Goal: Task Accomplishment & Management: Use online tool/utility

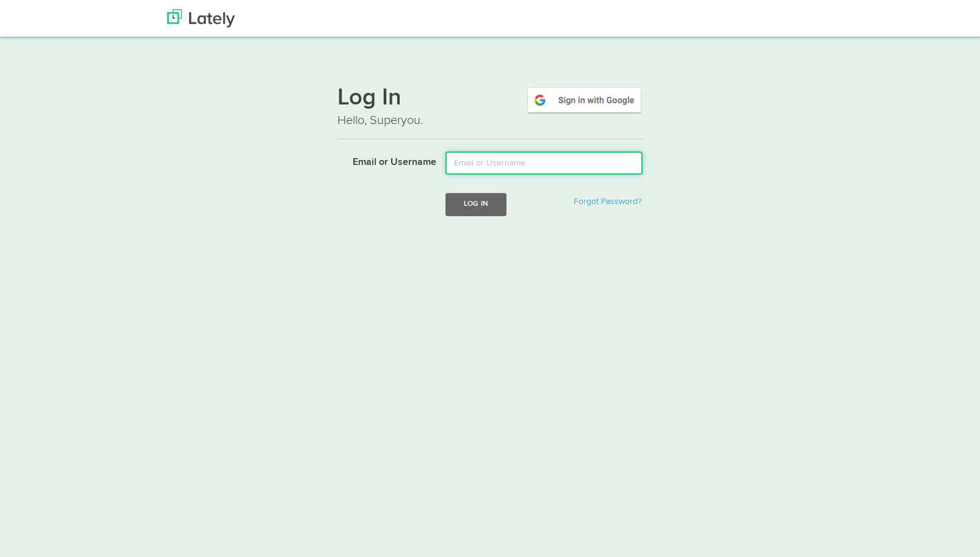
click at [485, 169] on input "Email or Username" at bounding box center [544, 162] width 197 height 23
type input "laura@bruckmarketing.com"
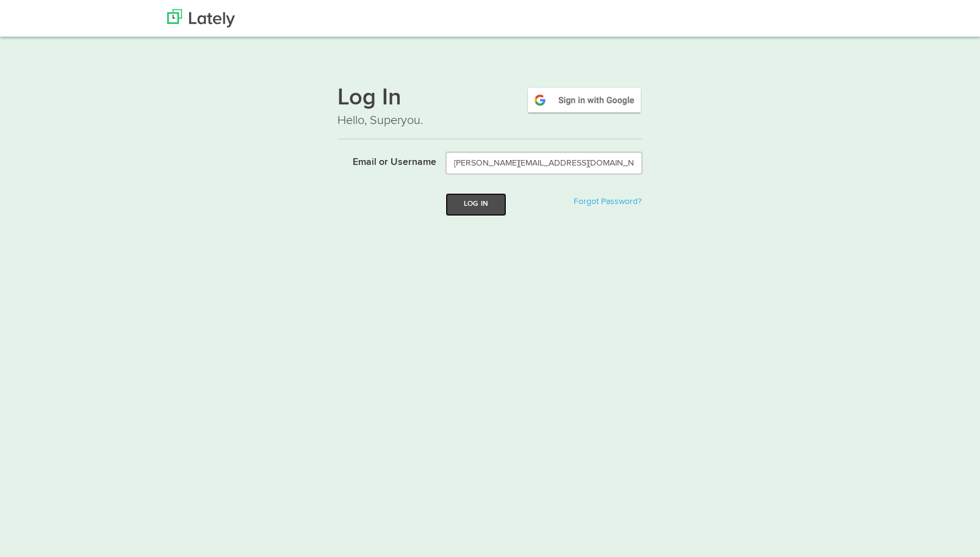
click at [471, 211] on button "Log In" at bounding box center [476, 204] width 61 height 23
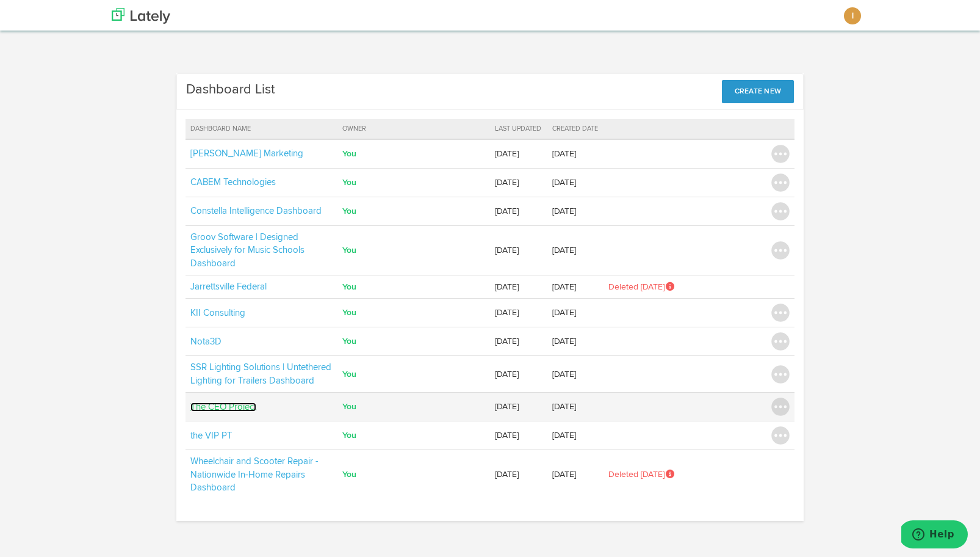
click at [219, 406] on link "The CEO Project" at bounding box center [223, 406] width 66 height 9
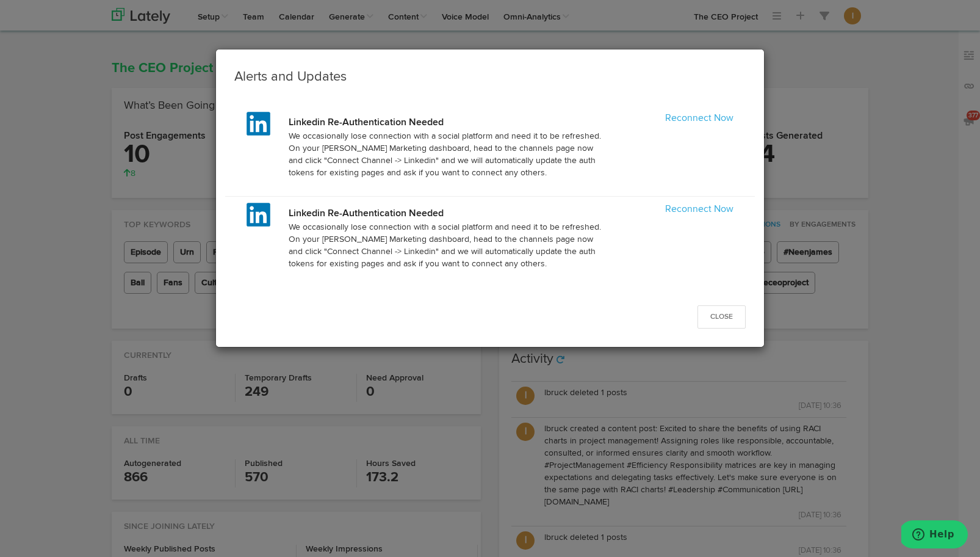
click at [693, 112] on div "Reconnect Now" at bounding box center [680, 119] width 126 height 14
click at [693, 120] on link "Reconnect Now" at bounding box center [699, 119] width 68 height 10
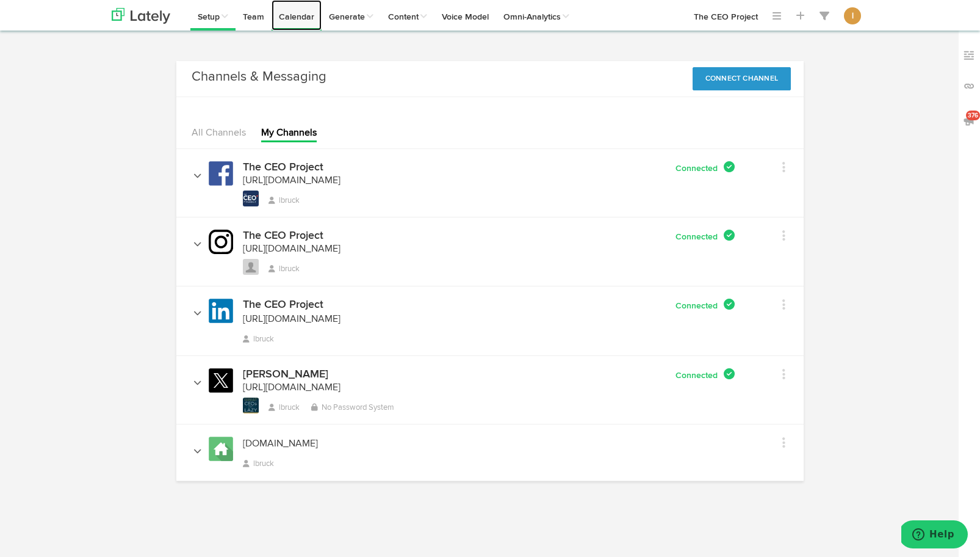
click at [299, 22] on link "Calendar" at bounding box center [297, 15] width 50 height 31
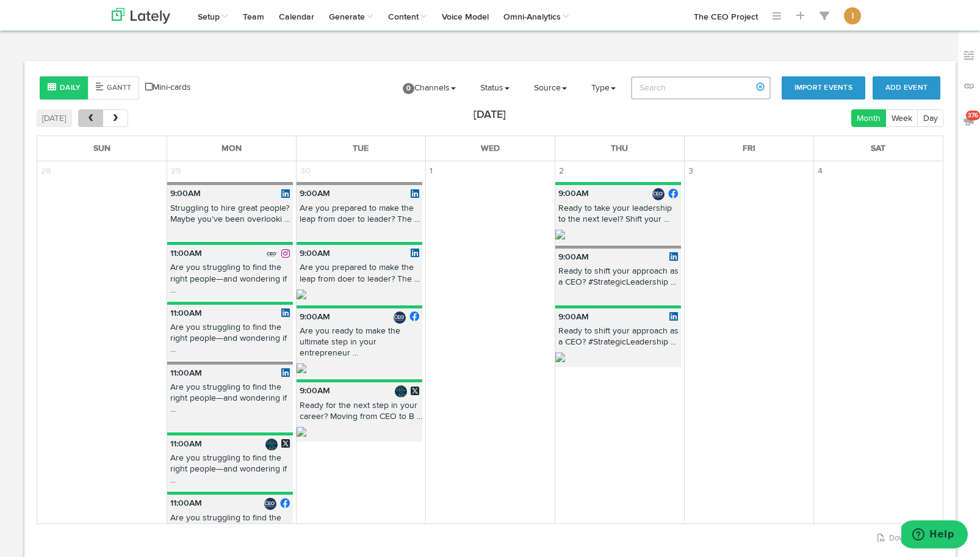
click at [92, 119] on span "prev" at bounding box center [90, 118] width 10 height 9
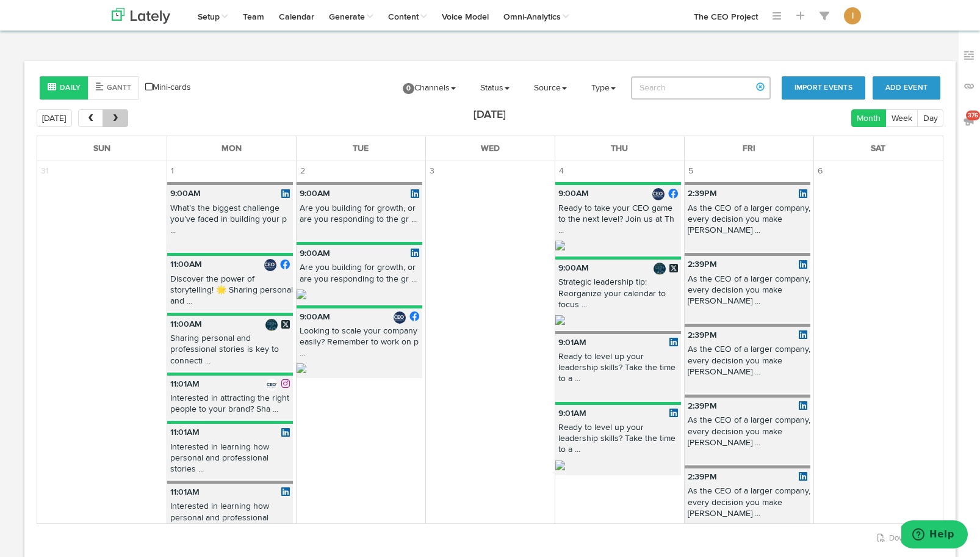
click at [112, 121] on span "next" at bounding box center [115, 118] width 10 height 9
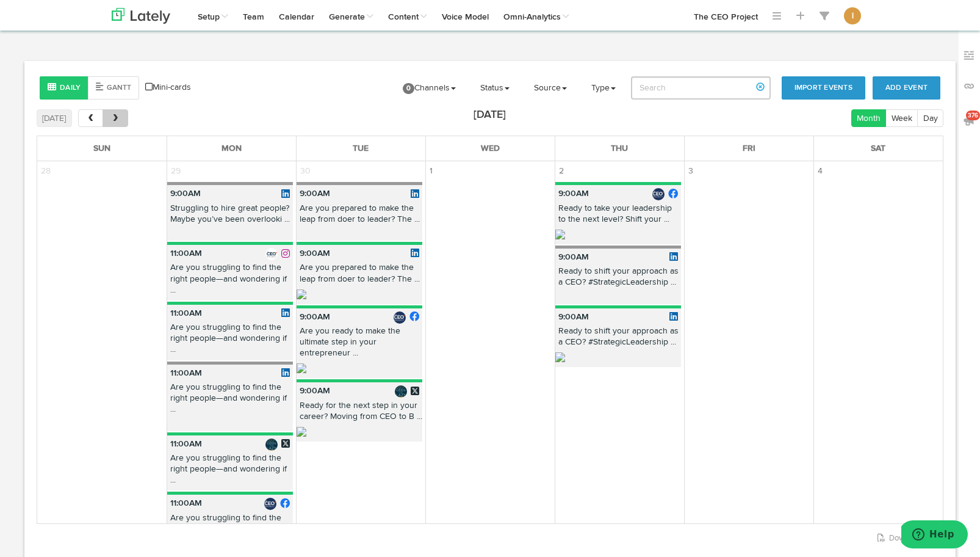
click at [112, 121] on span "next" at bounding box center [115, 118] width 10 height 9
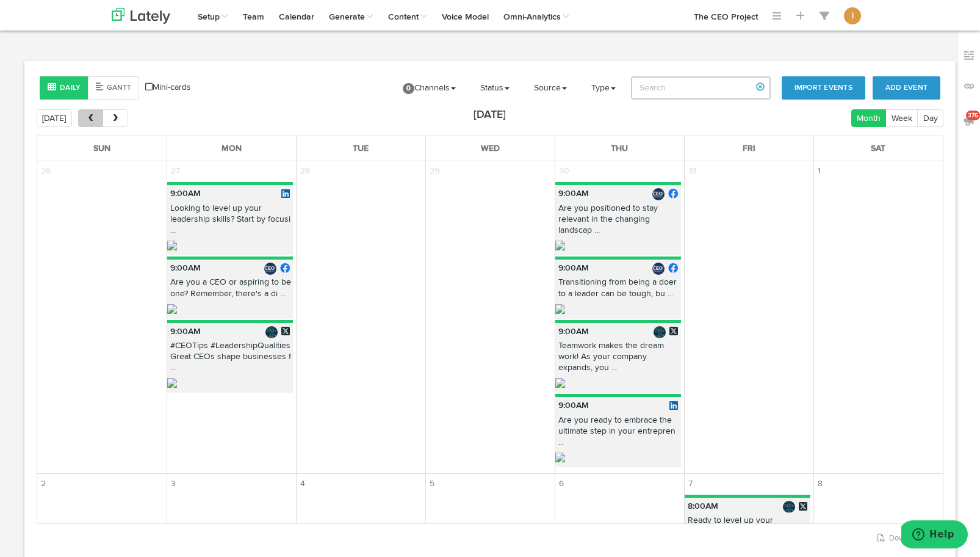
click at [88, 121] on span "prev" at bounding box center [90, 118] width 10 height 9
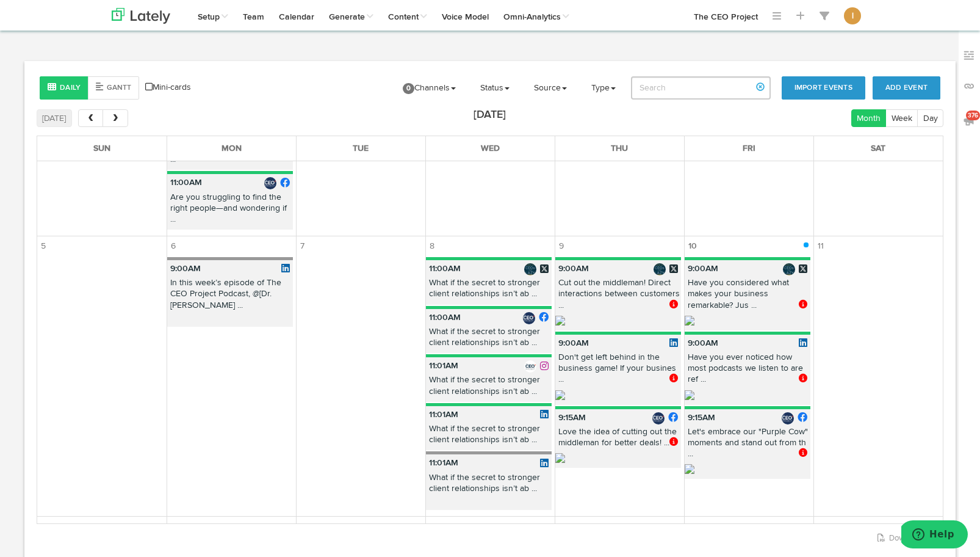
scroll to position [321, 0]
click at [973, 119] on span "376" at bounding box center [973, 115] width 14 height 10
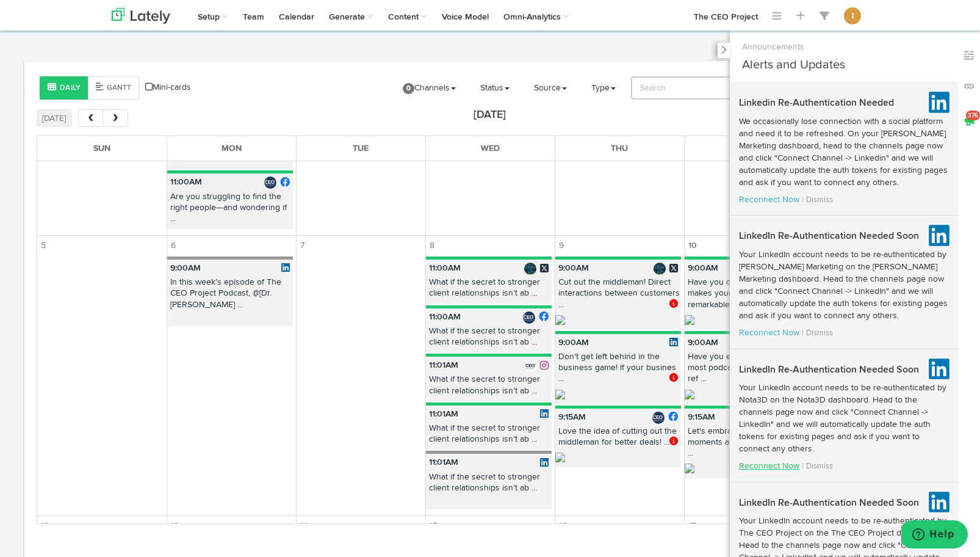
click at [774, 466] on link "Reconnect Now" at bounding box center [769, 465] width 60 height 9
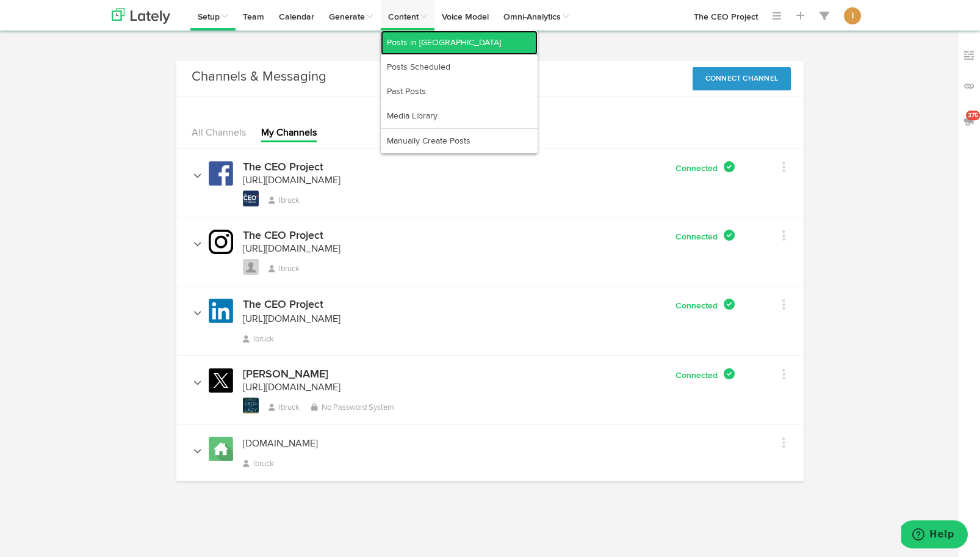
click at [409, 43] on link "Posts in [GEOGRAPHIC_DATA]" at bounding box center [459, 43] width 157 height 24
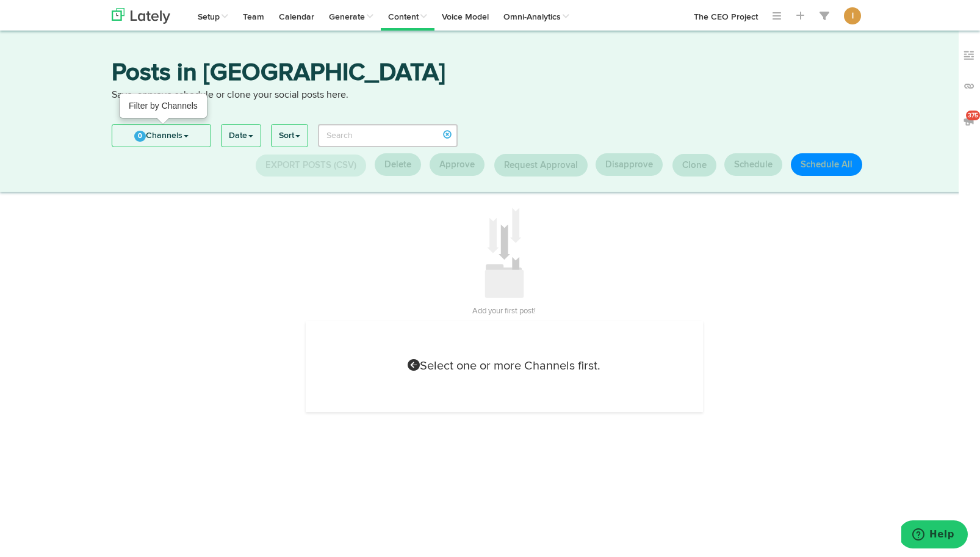
click at [189, 131] on link "0 Channels" at bounding box center [161, 136] width 98 height 22
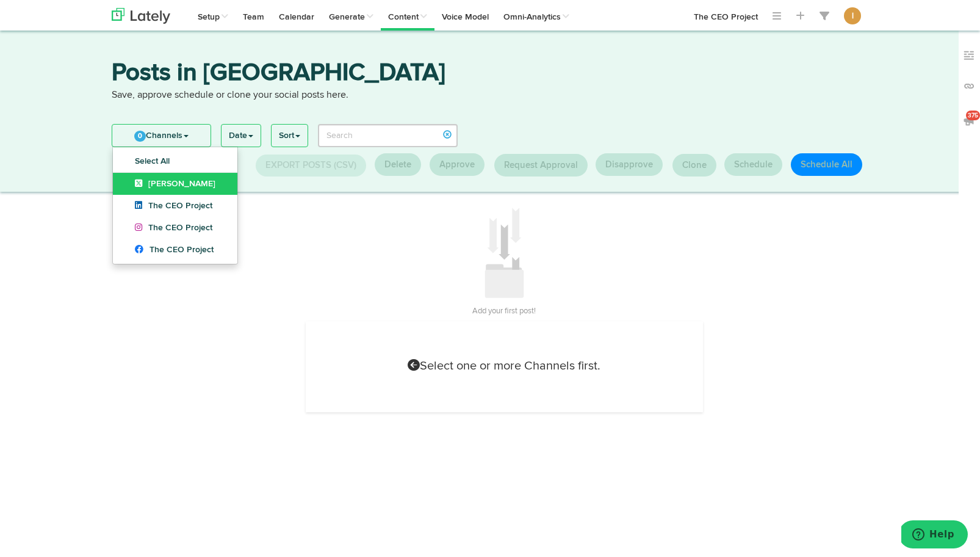
click at [164, 185] on span "[PERSON_NAME]" at bounding box center [175, 183] width 81 height 9
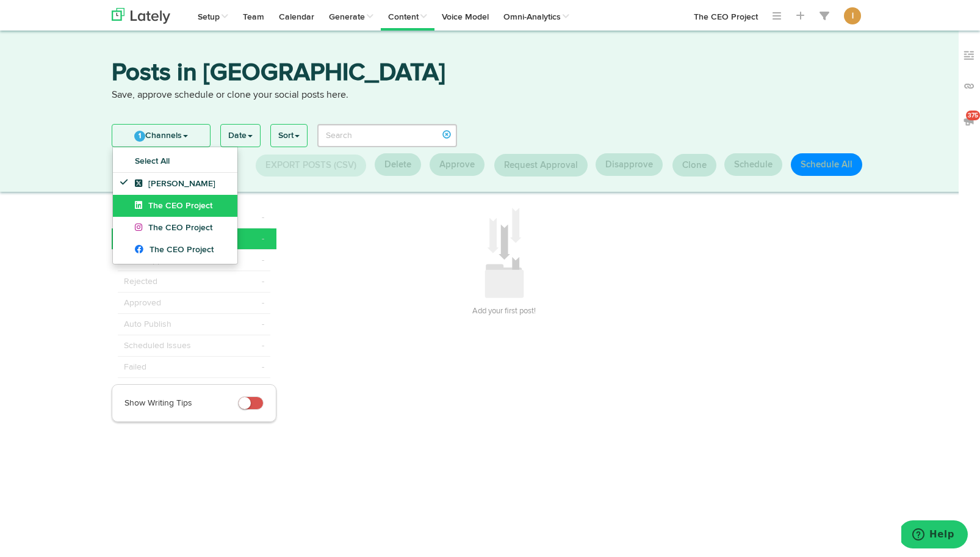
click at [164, 201] on span "The CEO Project" at bounding box center [174, 205] width 78 height 9
click at [165, 224] on span "The CEO Project" at bounding box center [174, 227] width 78 height 9
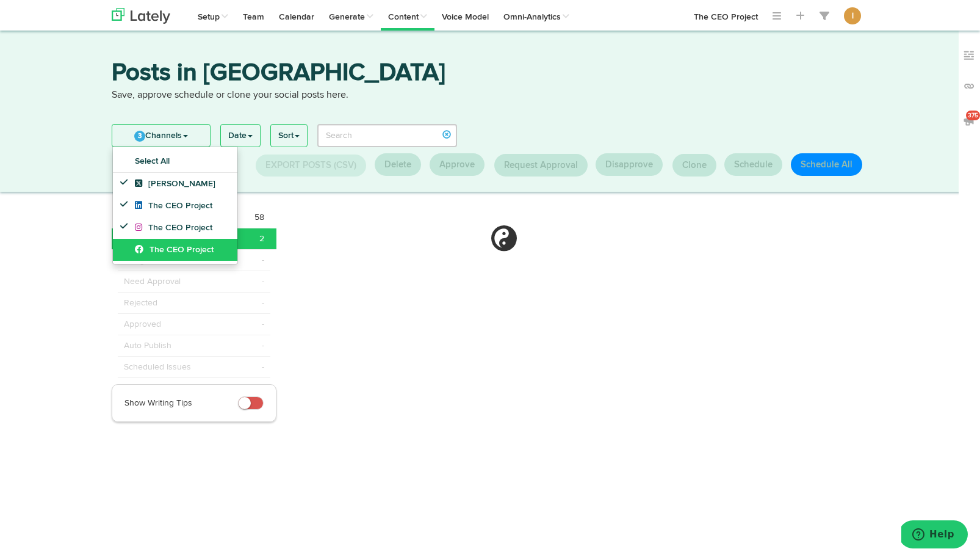
click at [165, 245] on link "The CEO Project" at bounding box center [175, 250] width 125 height 22
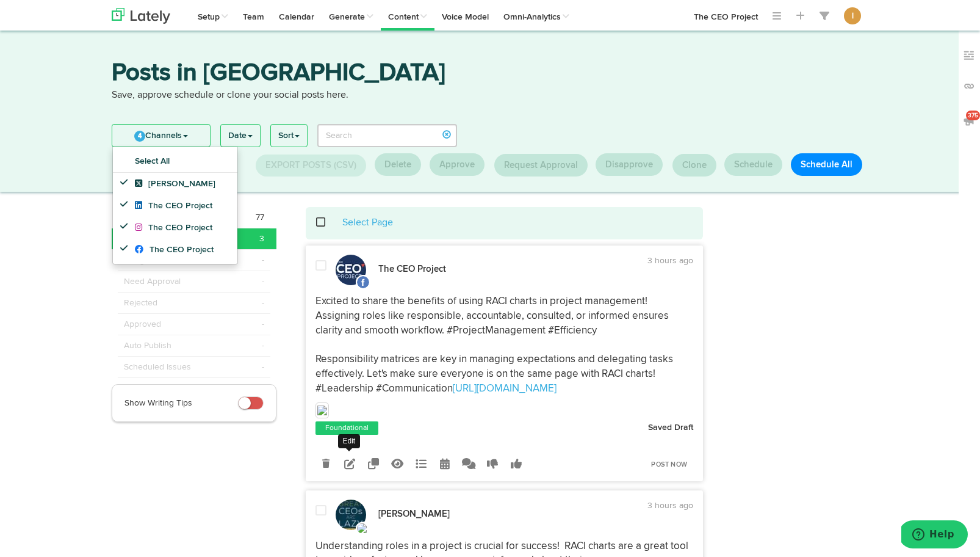
click at [351, 465] on icon at bounding box center [349, 463] width 11 height 11
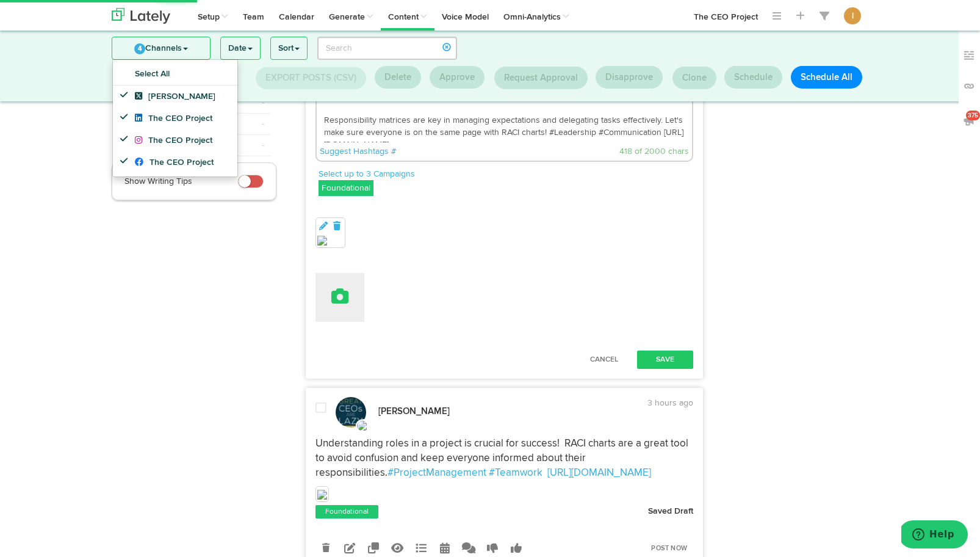
scroll to position [143, 0]
click at [341, 294] on icon at bounding box center [339, 296] width 17 height 17
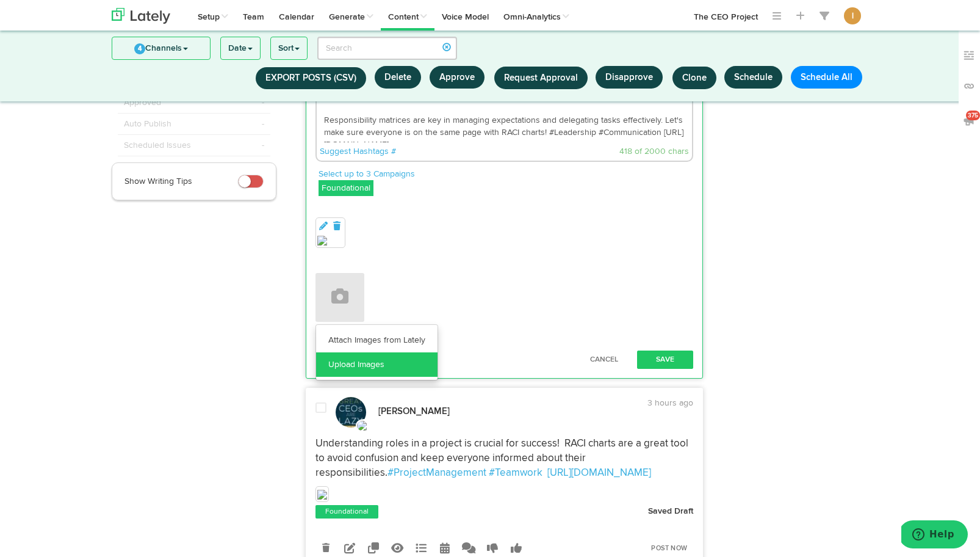
click at [347, 367] on link "Upload Images" at bounding box center [376, 364] width 121 height 24
click at [353, 366] on link "Upload Images" at bounding box center [376, 364] width 121 height 24
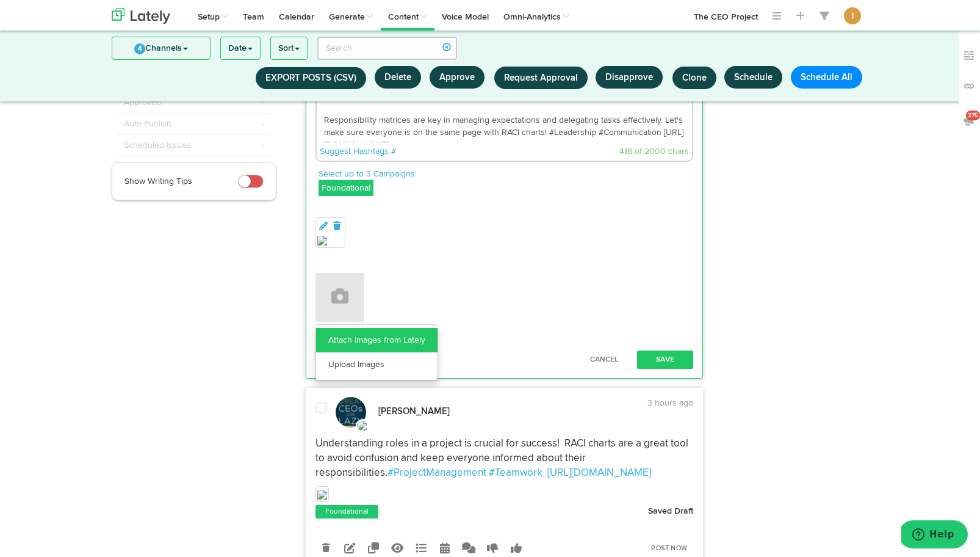
click at [402, 341] on link "Attach Images from Lately" at bounding box center [376, 340] width 121 height 24
